Goal: Information Seeking & Learning: Learn about a topic

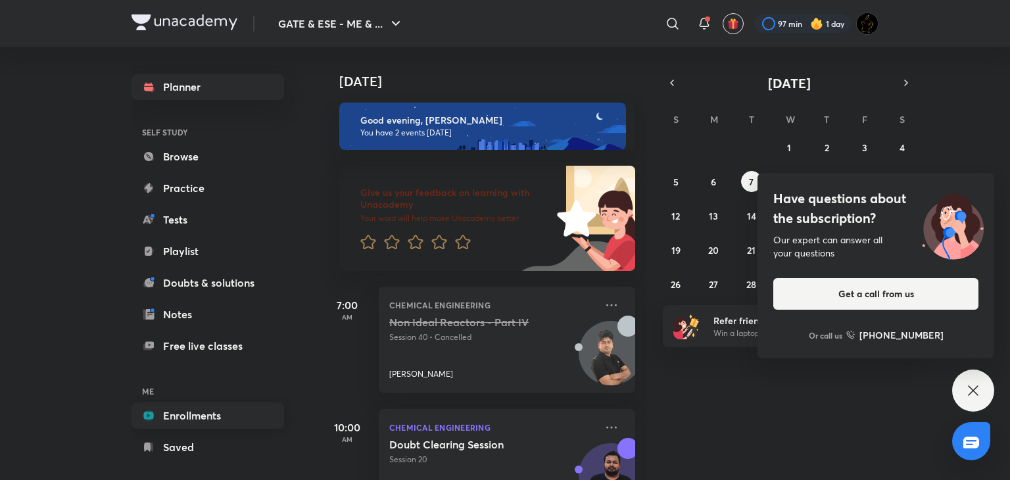
click at [193, 425] on link "Enrollments" at bounding box center [207, 415] width 153 height 26
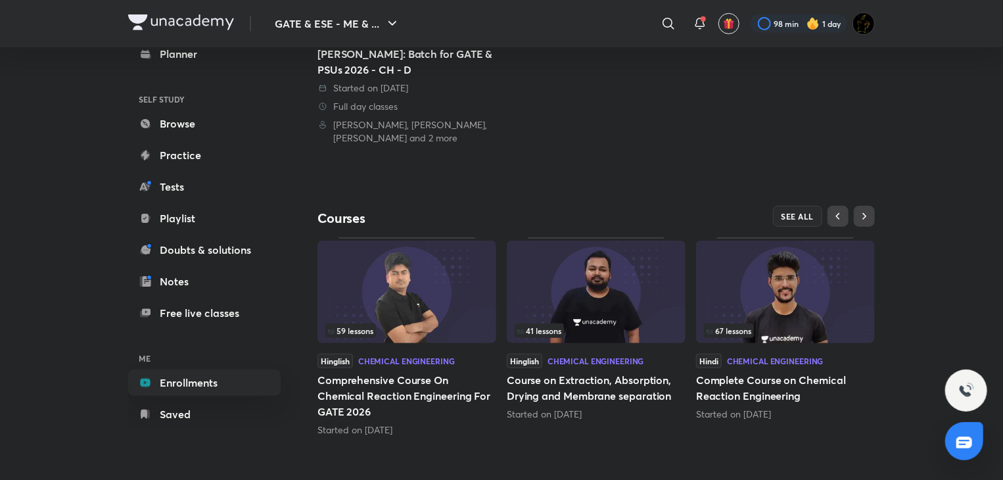
scroll to position [306, 0]
click at [791, 212] on span "SEE ALL" at bounding box center [798, 215] width 33 height 9
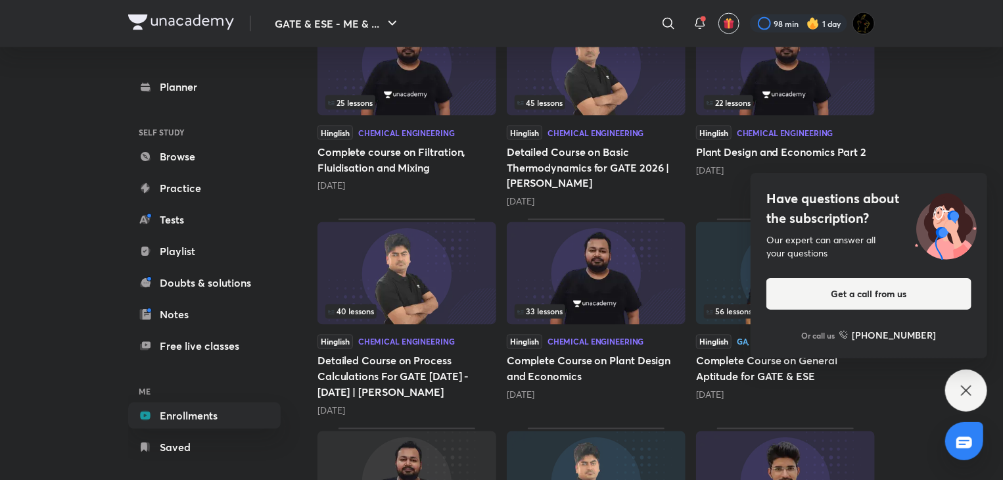
scroll to position [1081, 0]
click at [970, 394] on icon at bounding box center [966, 390] width 10 height 10
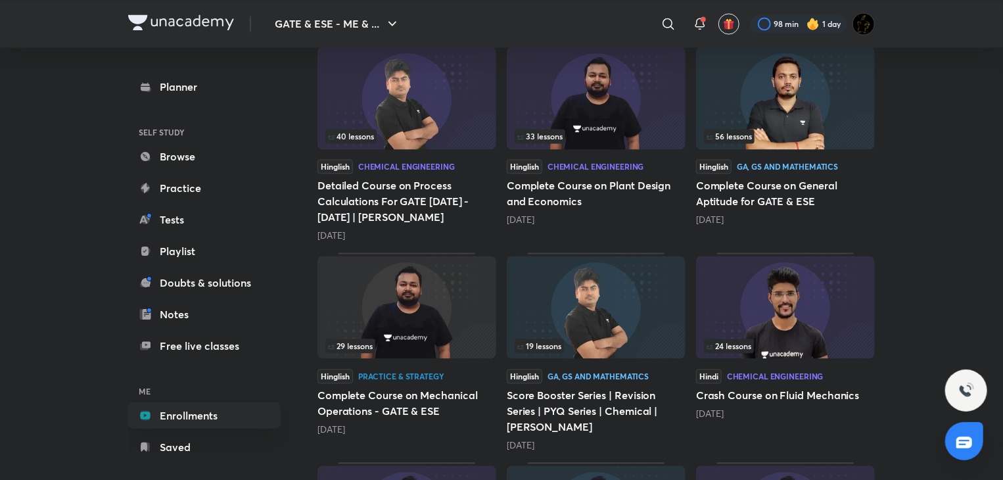
scroll to position [1441, 0]
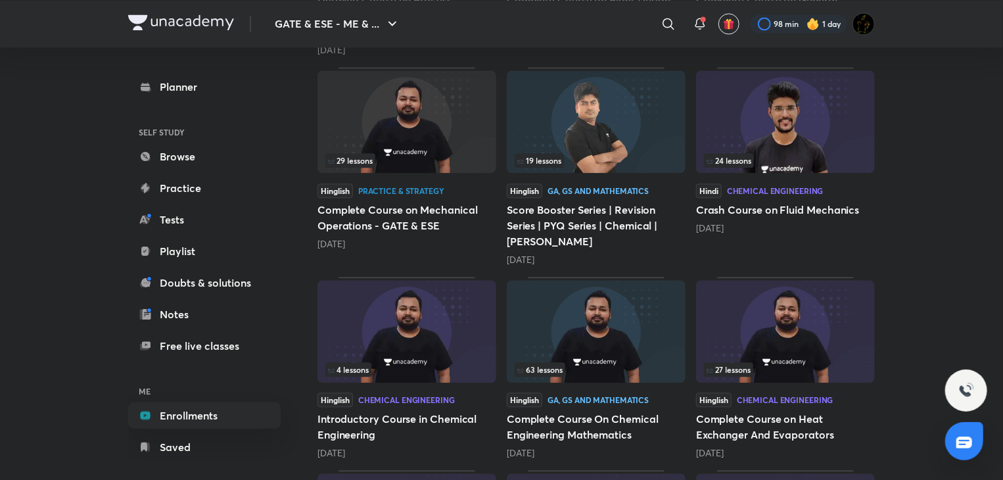
click at [787, 350] on img at bounding box center [785, 331] width 179 height 103
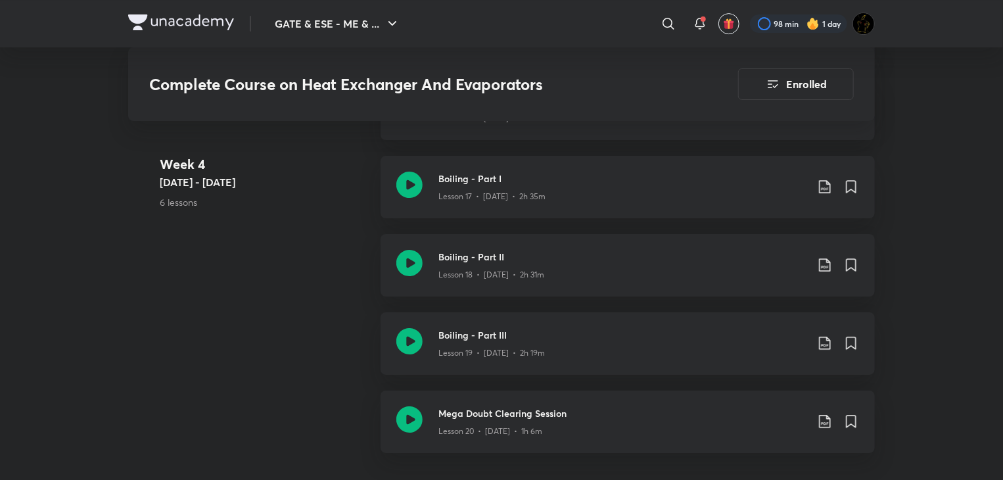
scroll to position [2235, 0]
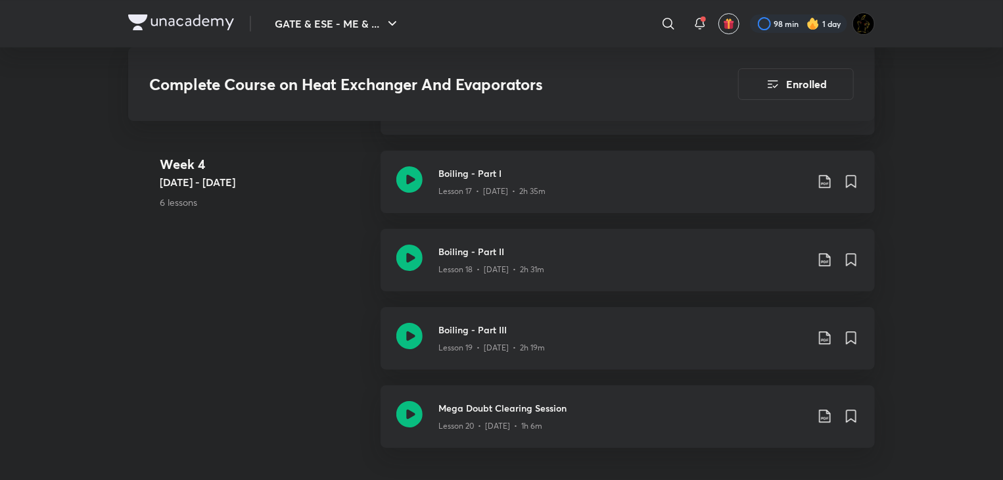
drag, startPoint x: 277, startPoint y: 295, endPoint x: 337, endPoint y: 391, distance: 112.7
click at [279, 300] on div "Week 4 Oct 21 - 27 6 lessons Condensation - Part III Lesson 15 • Oct 21 • 2h 35…" at bounding box center [501, 228] width 747 height 469
click at [403, 176] on icon at bounding box center [409, 179] width 26 height 26
